Goal: Task Accomplishment & Management: Use online tool/utility

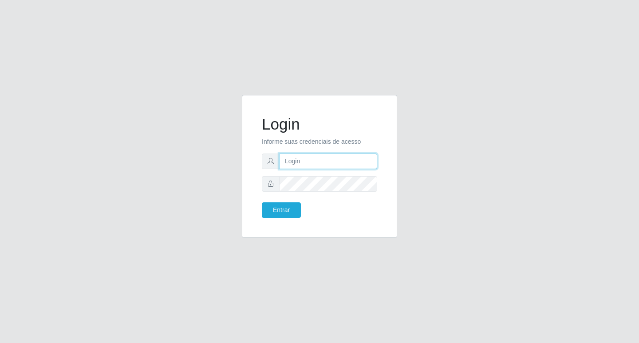
click at [306, 160] on input "text" at bounding box center [328, 162] width 98 height 16
type input "[EMAIL_ADDRESS][DOMAIN_NAME]"
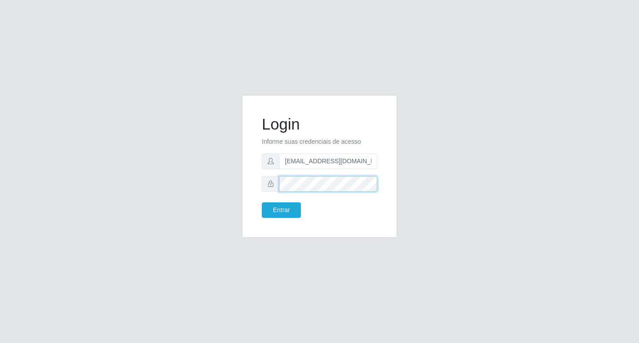
click at [262, 202] on button "Entrar" at bounding box center [281, 210] width 39 height 16
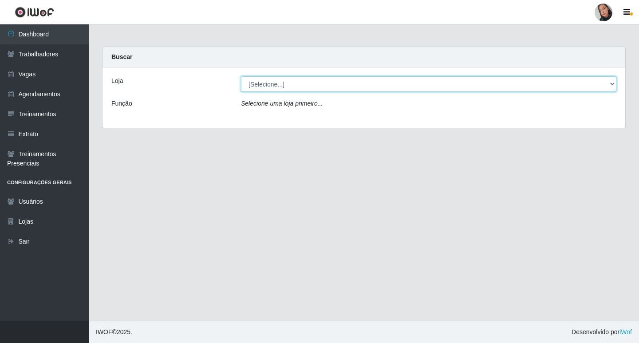
click at [483, 79] on select "[Selecione...] Supermercado [GEOGRAPHIC_DATA]" at bounding box center [429, 84] width 376 height 16
select select "165"
click at [241, 76] on select "[Selecione...] Supermercado [GEOGRAPHIC_DATA]" at bounding box center [429, 84] width 376 height 16
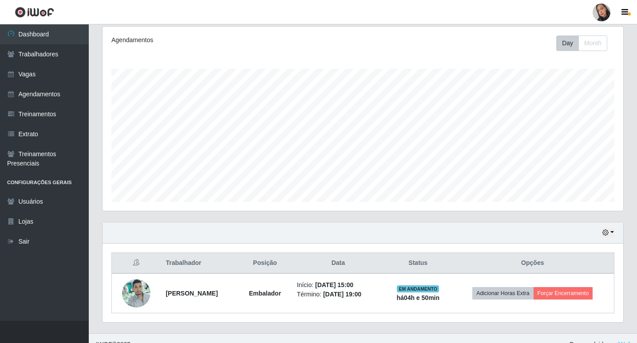
scroll to position [128, 0]
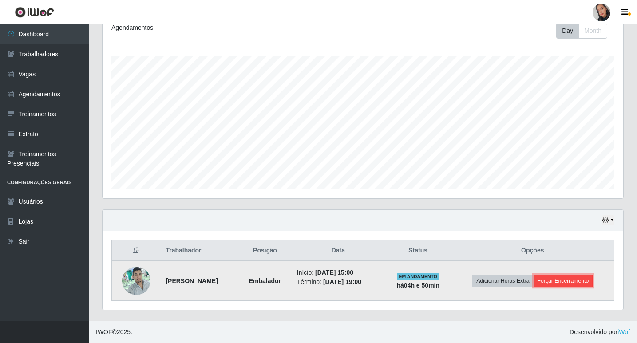
click at [579, 280] on button "Forçar Encerramento" at bounding box center [563, 281] width 59 height 12
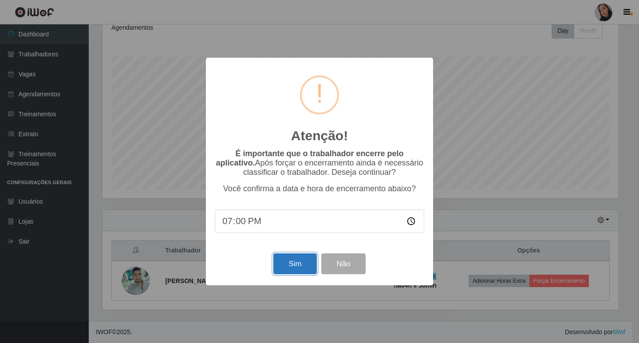
click at [291, 266] on button "Sim" at bounding box center [294, 263] width 43 height 21
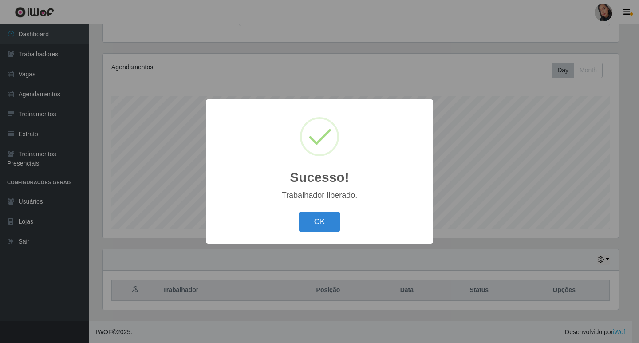
drag, startPoint x: 313, startPoint y: 218, endPoint x: 375, endPoint y: 136, distance: 103.1
click at [315, 220] on button "OK" at bounding box center [319, 222] width 41 height 21
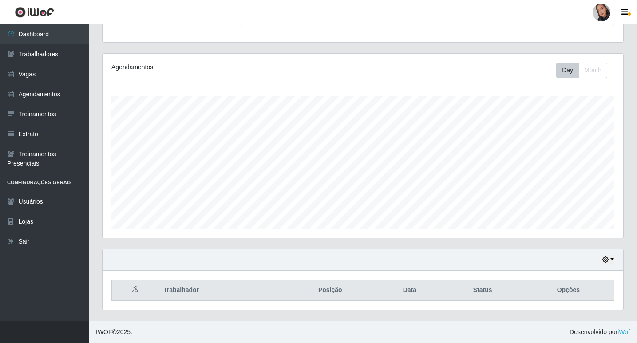
click at [607, 13] on div at bounding box center [602, 13] width 18 height 18
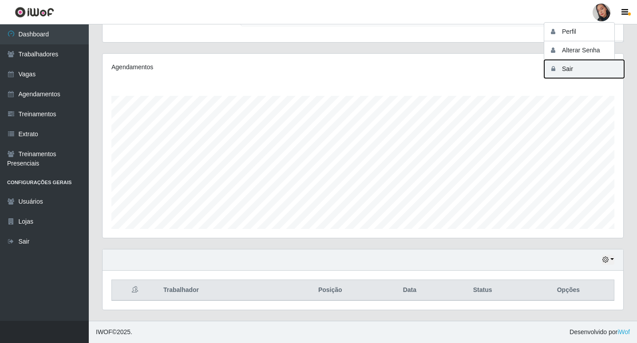
click at [586, 75] on button "Sair" at bounding box center [584, 69] width 80 height 18
